Goal: Task Accomplishment & Management: Use online tool/utility

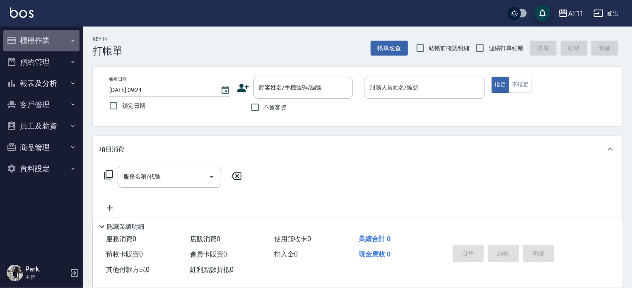
click at [41, 44] on button "櫃檯作業" at bounding box center [41, 41] width 76 height 22
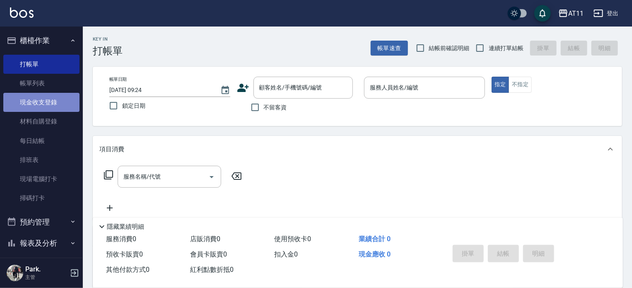
click at [51, 102] on link "現金收支登錄" at bounding box center [41, 102] width 76 height 19
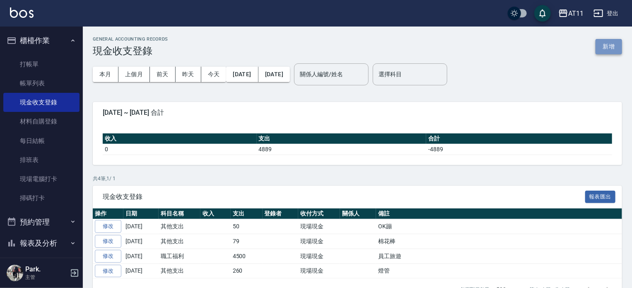
click at [604, 46] on button "新增" at bounding box center [609, 46] width 27 height 15
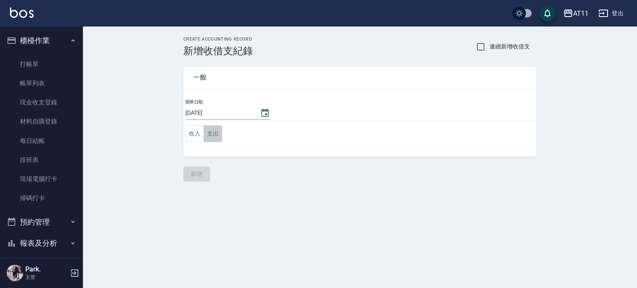
click at [213, 132] on button "支出" at bounding box center [213, 133] width 19 height 17
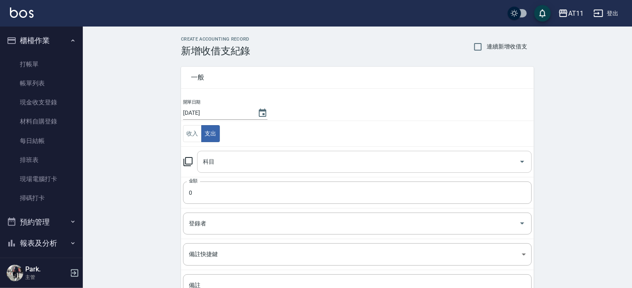
click at [281, 163] on input "科目" at bounding box center [358, 162] width 315 height 15
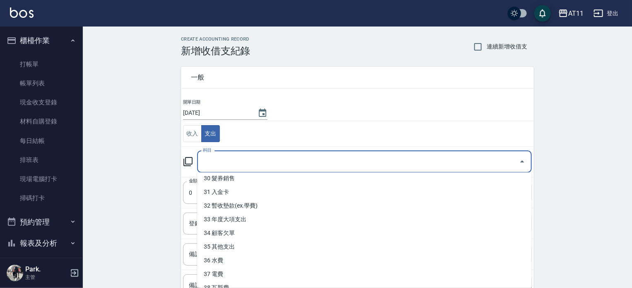
scroll to position [424, 0]
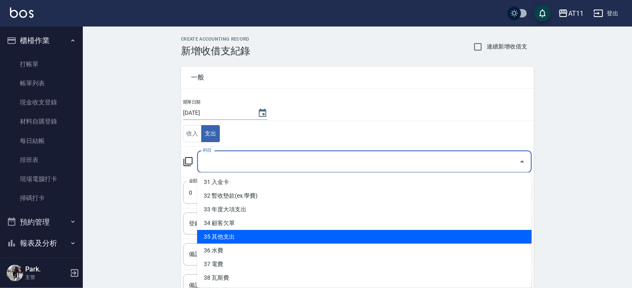
click at [306, 232] on li "35 其他支出" at bounding box center [364, 237] width 335 height 14
type input "35 其他支出"
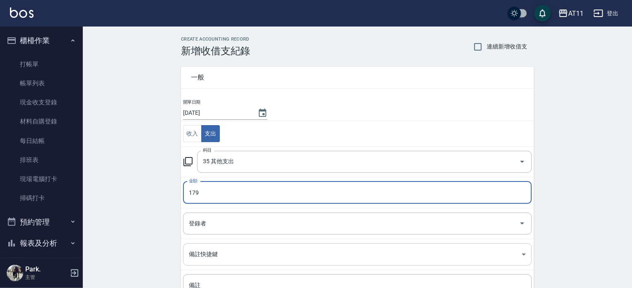
scroll to position [77, 0]
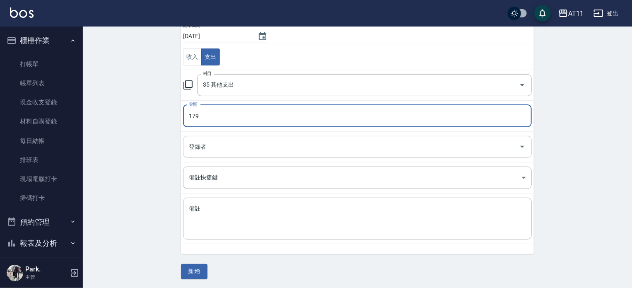
type input "179"
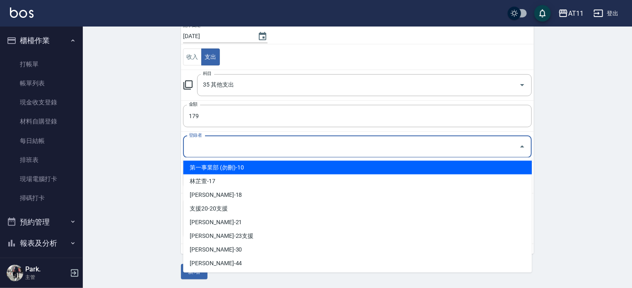
click at [276, 146] on input "登錄者" at bounding box center [351, 147] width 329 height 15
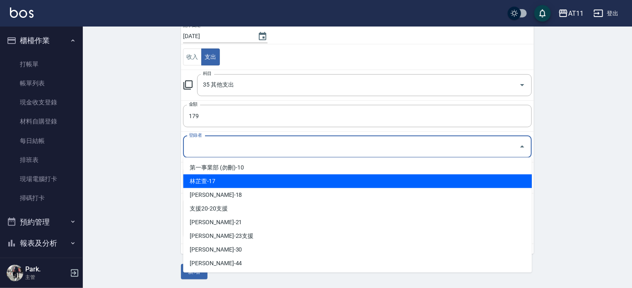
click at [164, 194] on div "CREATE ACCOUNTING RECORD 新增收借支紀錄 連續新增收借支 一般 開單日期 [DATE] 收入 支出 科目 35 其他支出 科目 金額 …" at bounding box center [358, 119] width 550 height 339
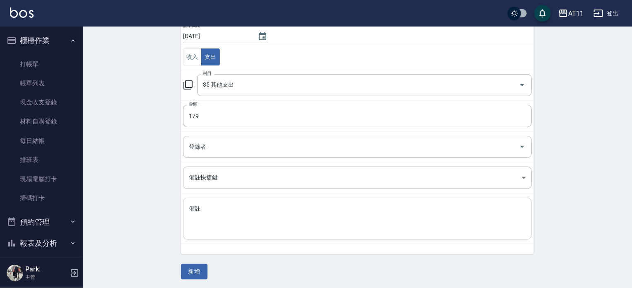
click at [225, 208] on textarea "備註" at bounding box center [357, 219] width 337 height 28
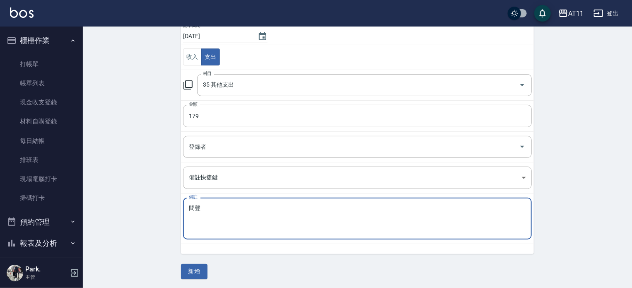
type textarea "問"
type textarea "衛生紙2"
click at [195, 269] on button "新增" at bounding box center [194, 271] width 27 height 15
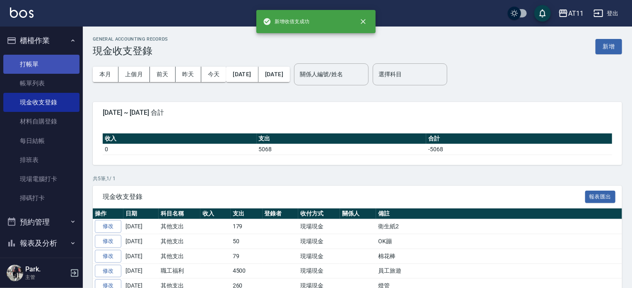
click at [23, 60] on link "打帳單" at bounding box center [41, 64] width 76 height 19
